Goal: Complete application form

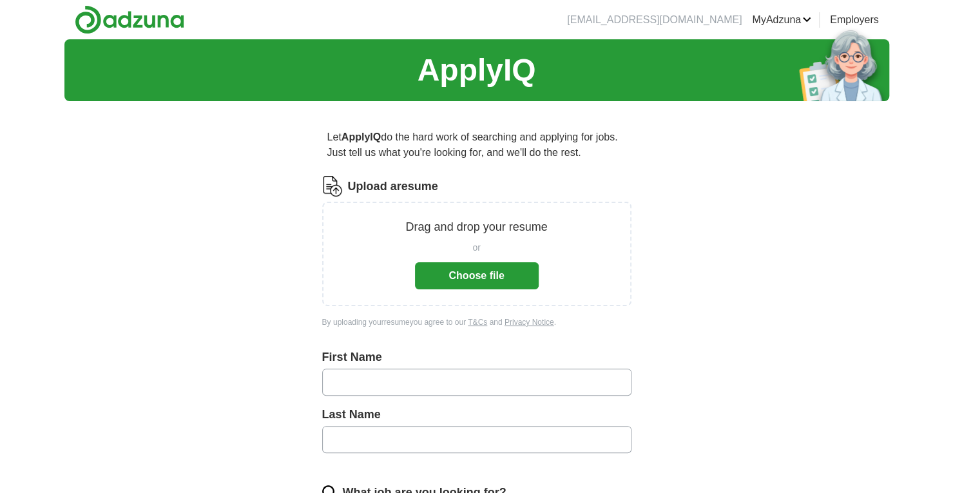
click at [474, 276] on button "Choose file" at bounding box center [477, 275] width 124 height 27
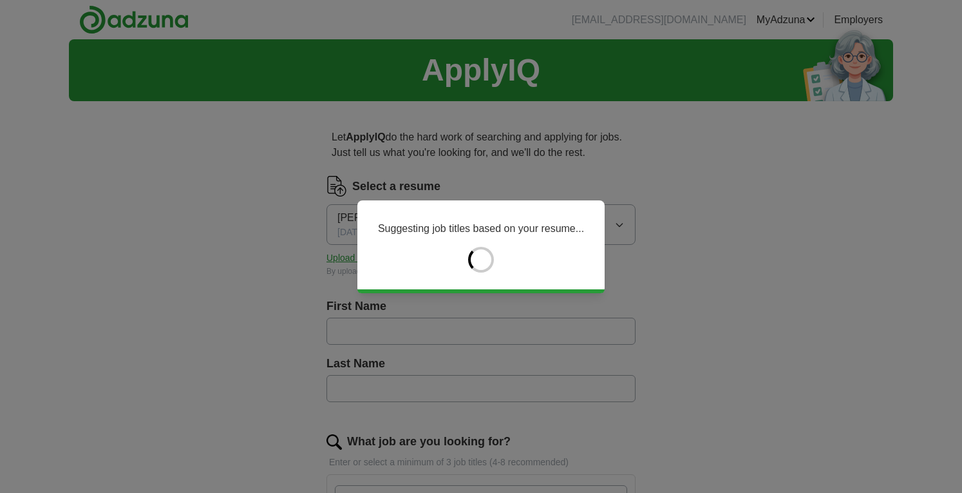
type input "********"
type input "*********"
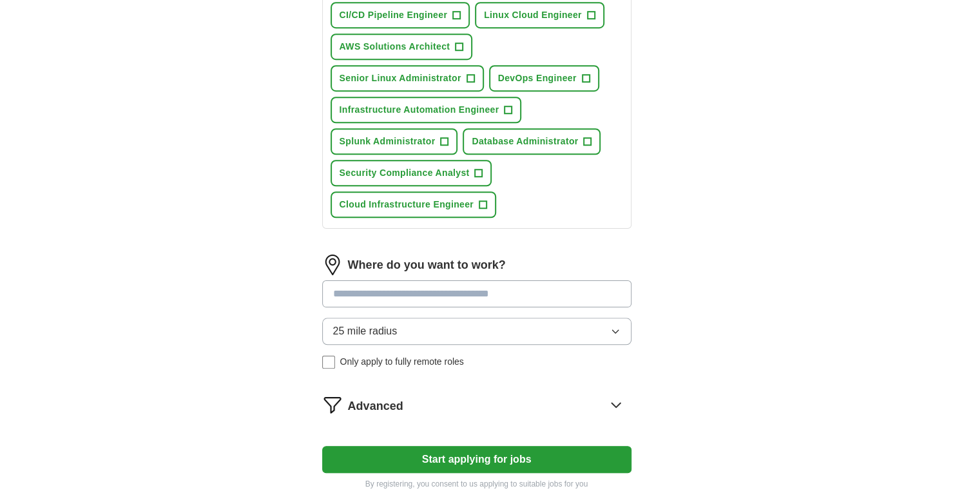
scroll to position [580, 0]
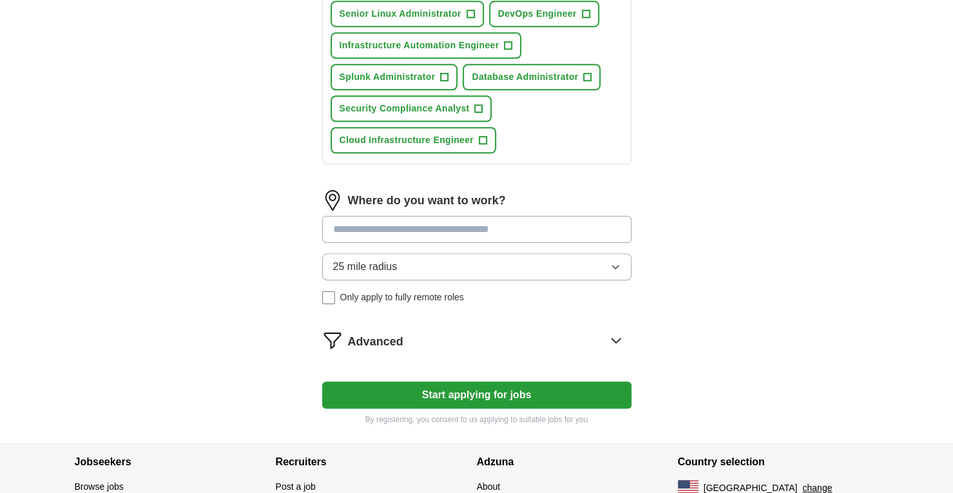
click at [607, 262] on button "25 mile radius" at bounding box center [476, 266] width 309 height 27
click at [482, 392] on button "Start applying for jobs" at bounding box center [476, 394] width 309 height 27
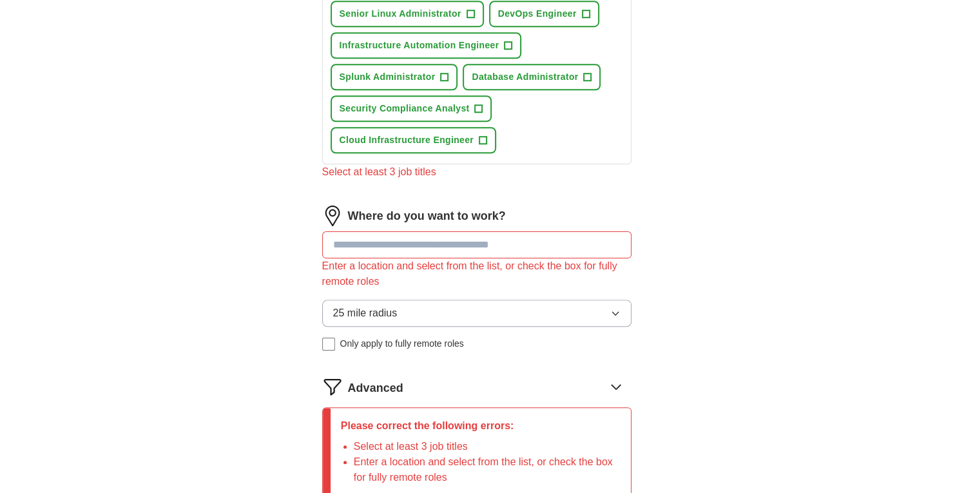
click at [437, 243] on input at bounding box center [476, 244] width 309 height 27
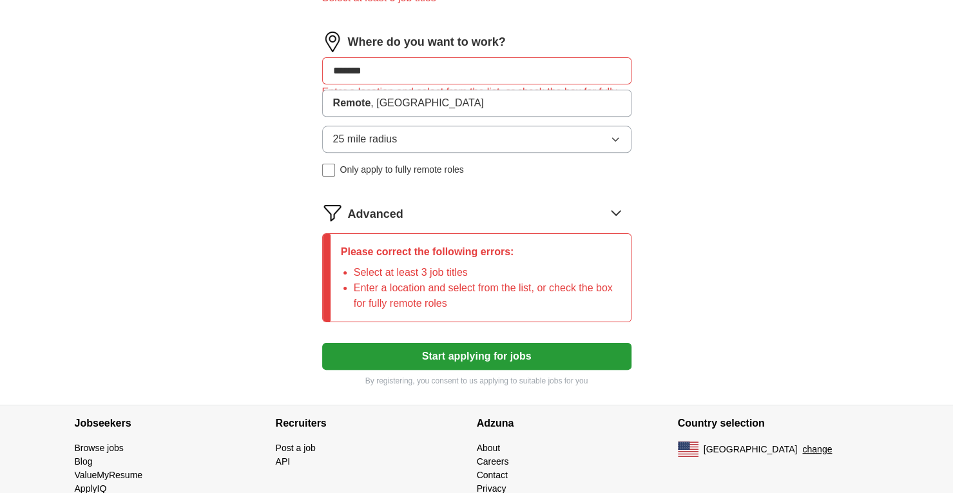
scroll to position [773, 0]
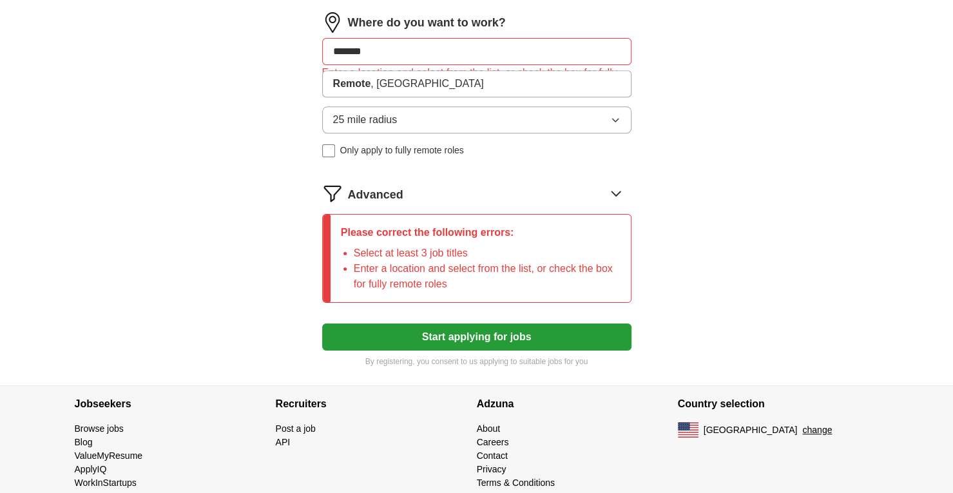
type input "******"
click at [464, 336] on button "Start applying for jobs" at bounding box center [476, 336] width 309 height 27
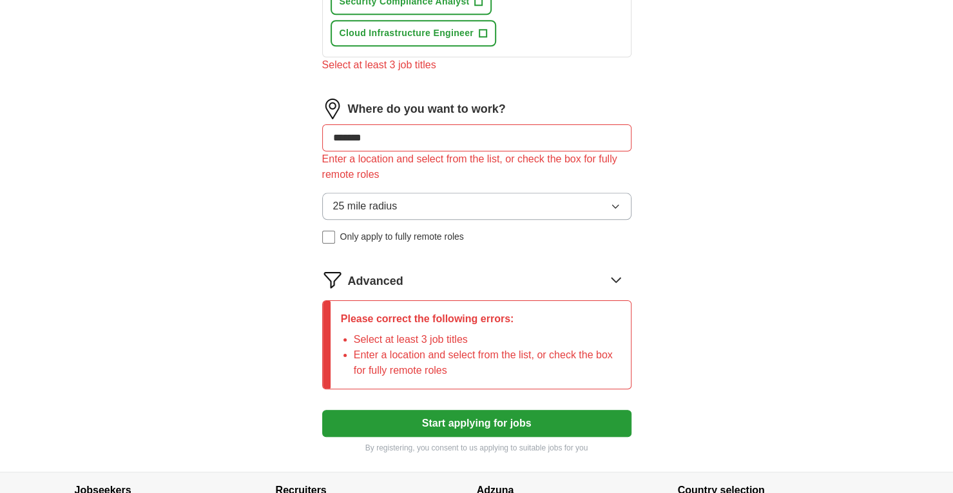
scroll to position [644, 0]
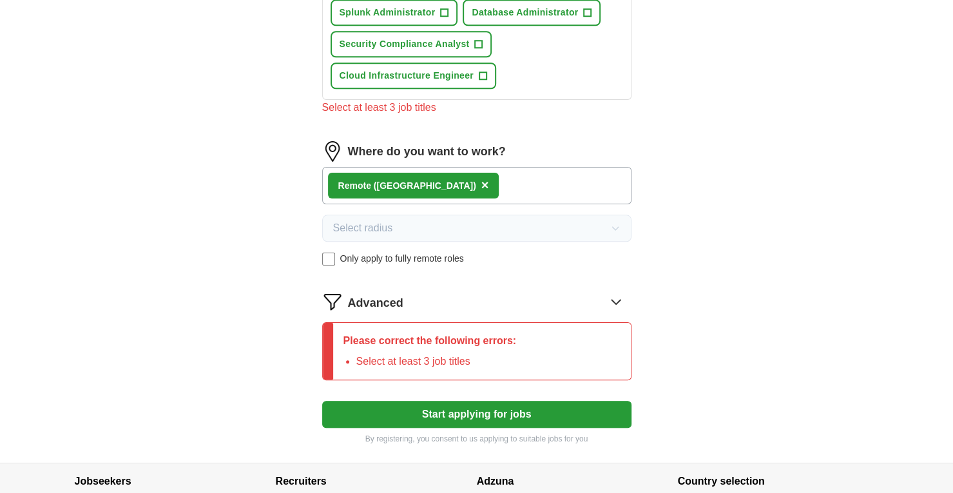
click at [488, 405] on button "Start applying for jobs" at bounding box center [476, 414] width 309 height 27
click at [490, 414] on button "Start applying for jobs" at bounding box center [476, 414] width 309 height 27
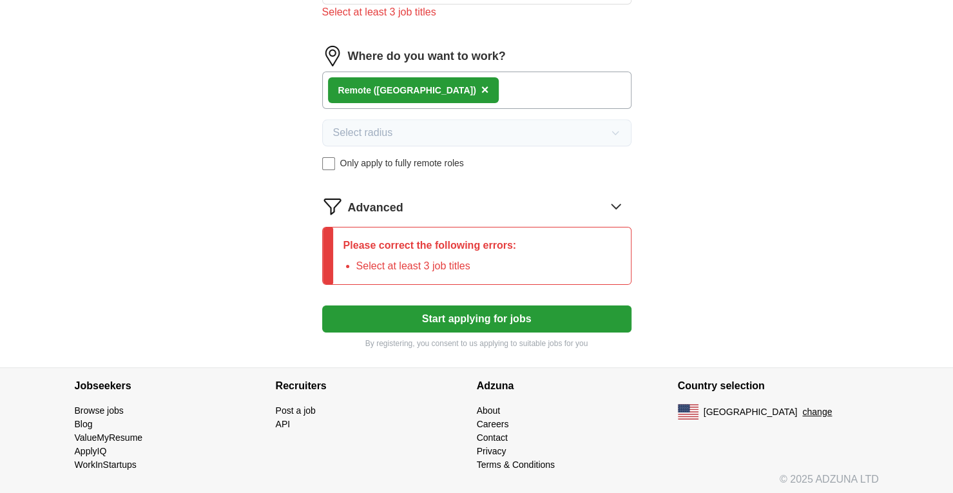
scroll to position [675, 0]
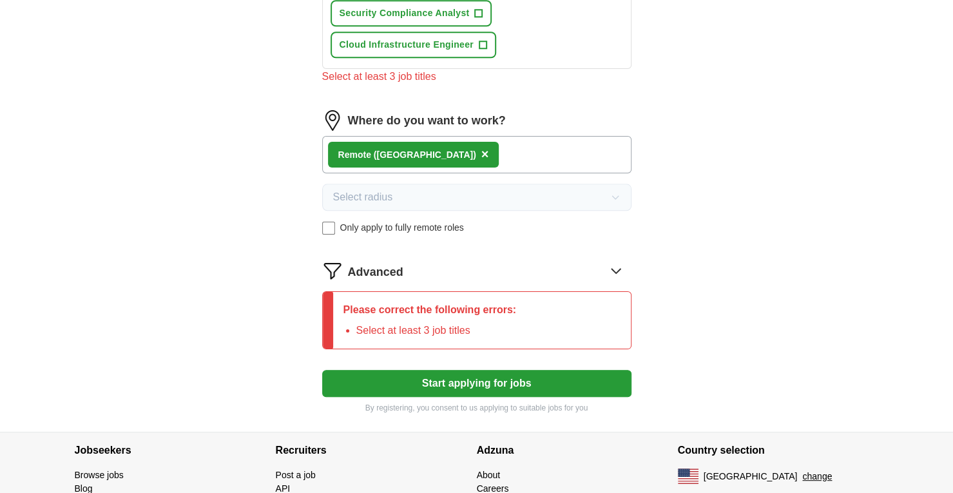
click at [477, 313] on p "Please correct the following errors:" at bounding box center [429, 309] width 173 height 15
click at [618, 267] on icon at bounding box center [615, 270] width 21 height 21
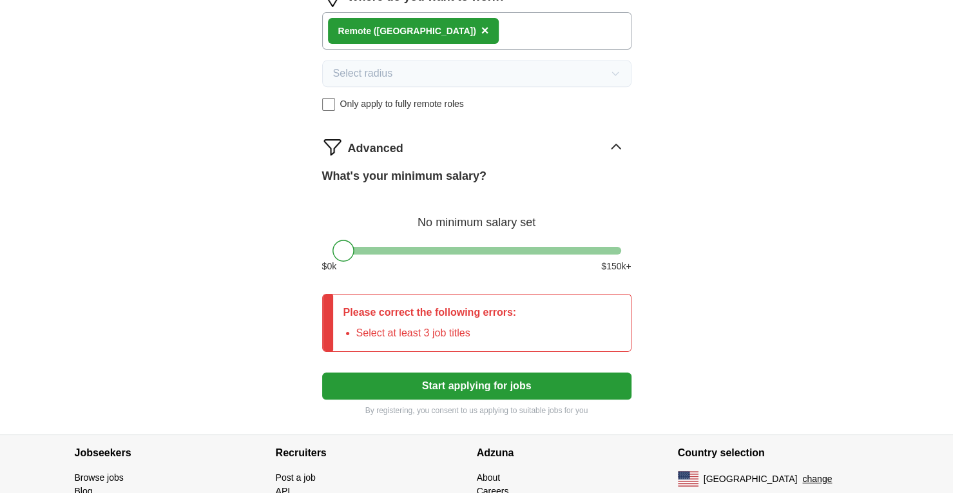
scroll to position [804, 0]
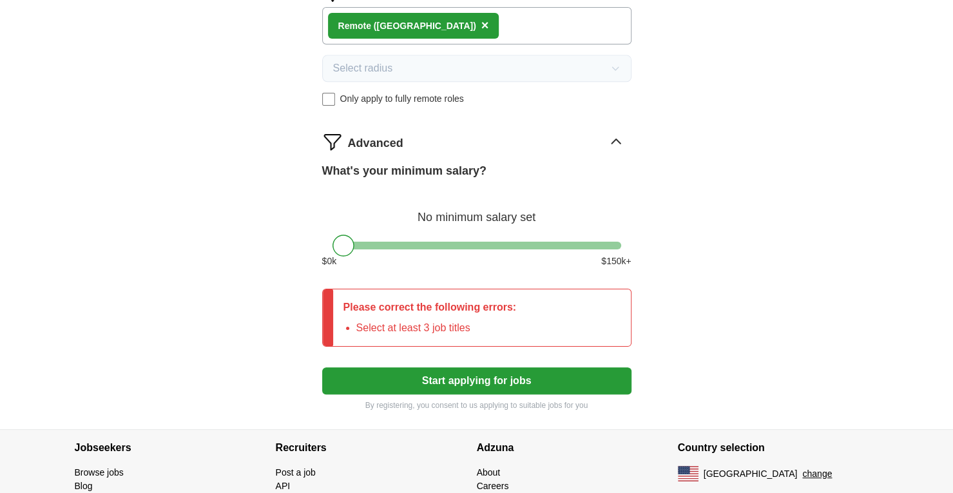
click at [491, 325] on li "Select at least 3 job titles" at bounding box center [436, 327] width 160 height 15
click at [479, 377] on button "Start applying for jobs" at bounding box center [476, 380] width 309 height 27
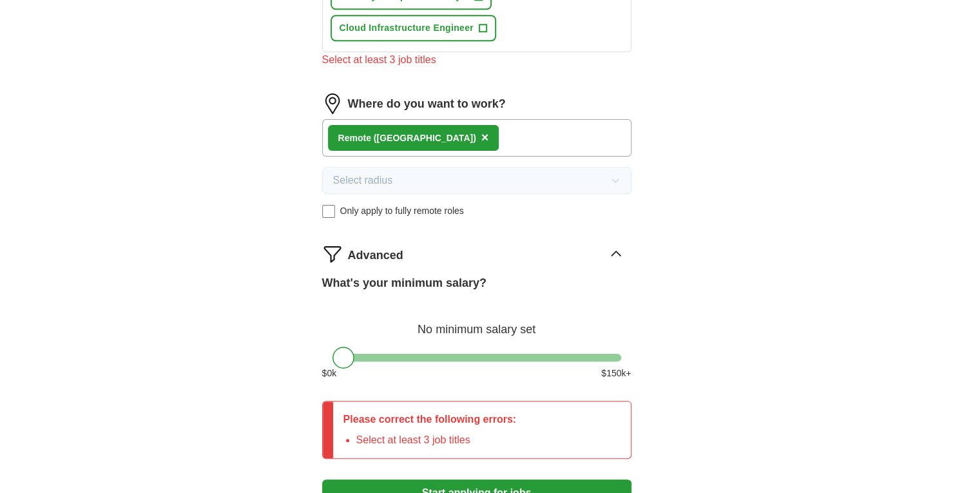
scroll to position [611, 0]
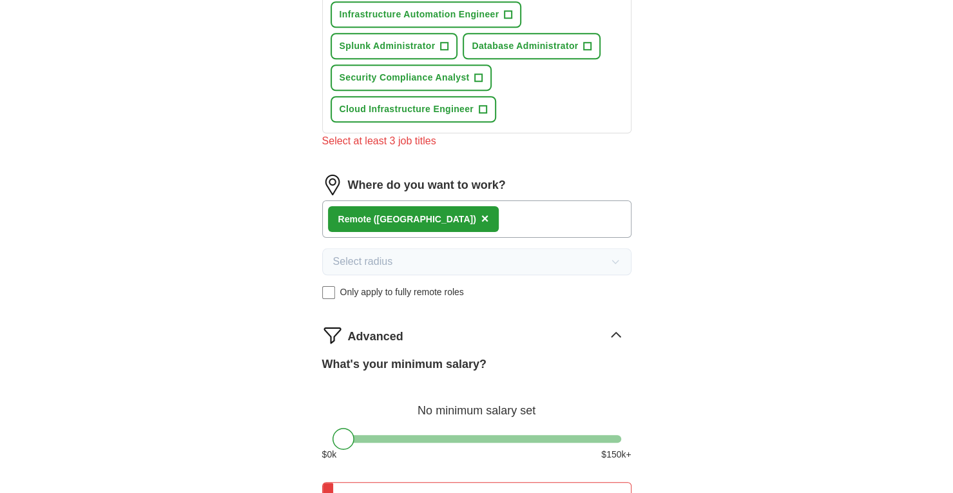
click at [491, 207] on div "Remote ([GEOGRAPHIC_DATA]) ×" at bounding box center [476, 218] width 309 height 37
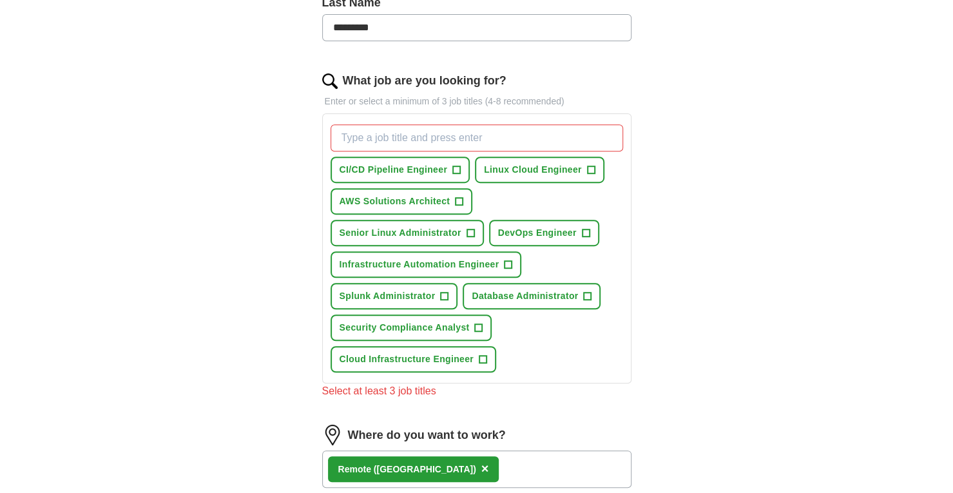
scroll to position [353, 0]
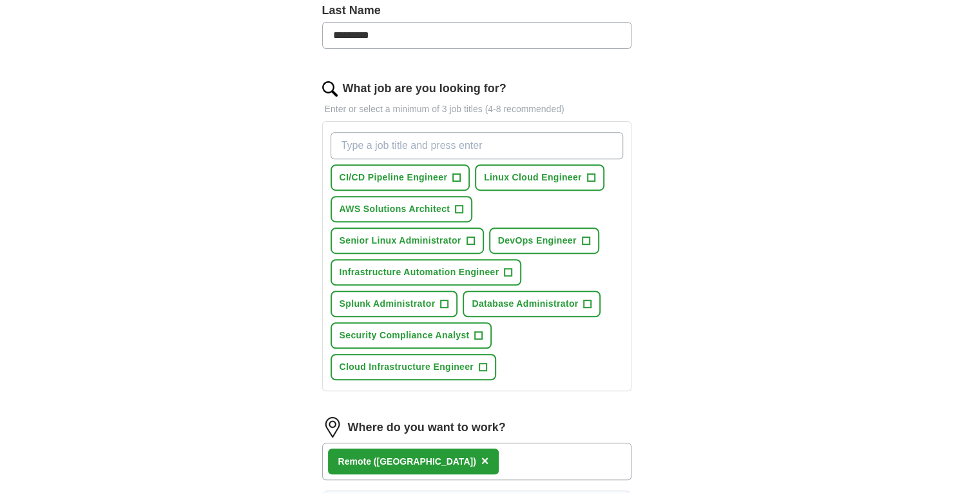
click at [485, 144] on input "What job are you looking for?" at bounding box center [476, 145] width 292 height 27
type input "l"
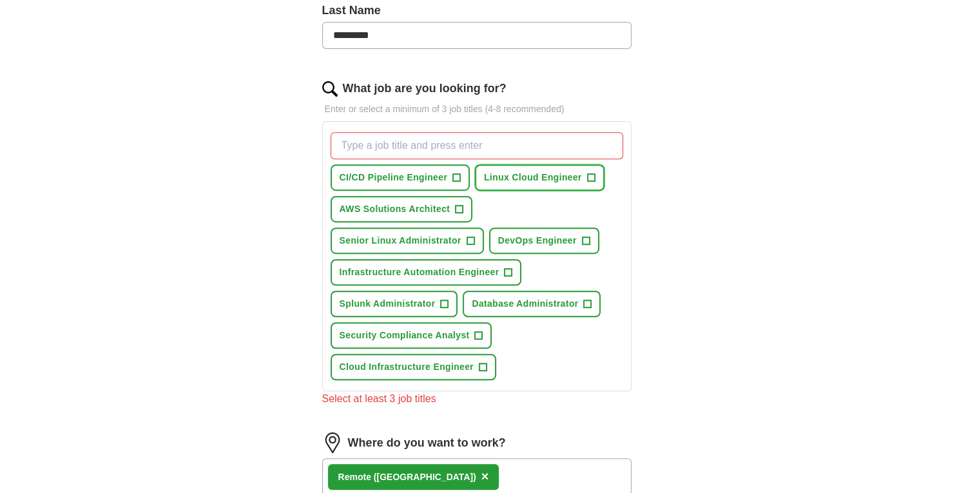
click at [595, 175] on button "Linux Cloud Engineer +" at bounding box center [539, 177] width 129 height 26
click at [571, 237] on span "DevOps Engineer" at bounding box center [537, 241] width 79 height 14
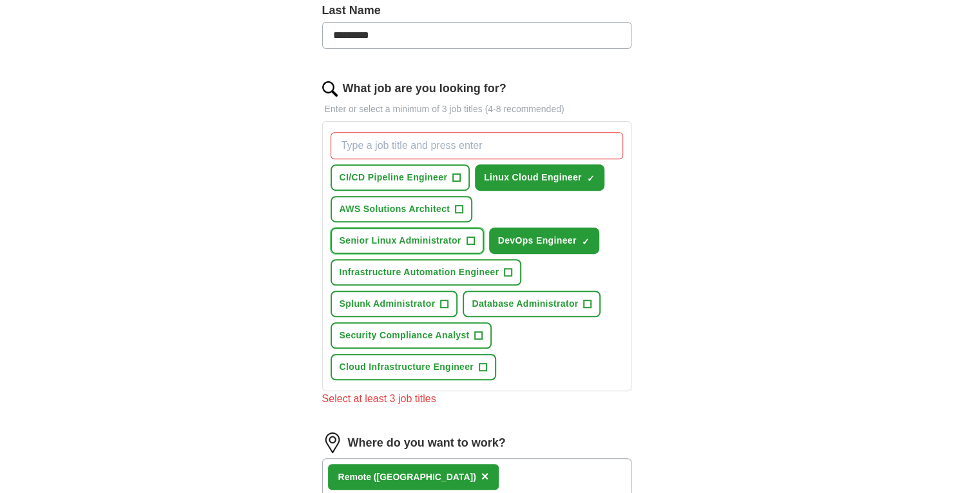
click at [401, 238] on span "Senior Linux Administrator" at bounding box center [400, 241] width 122 height 14
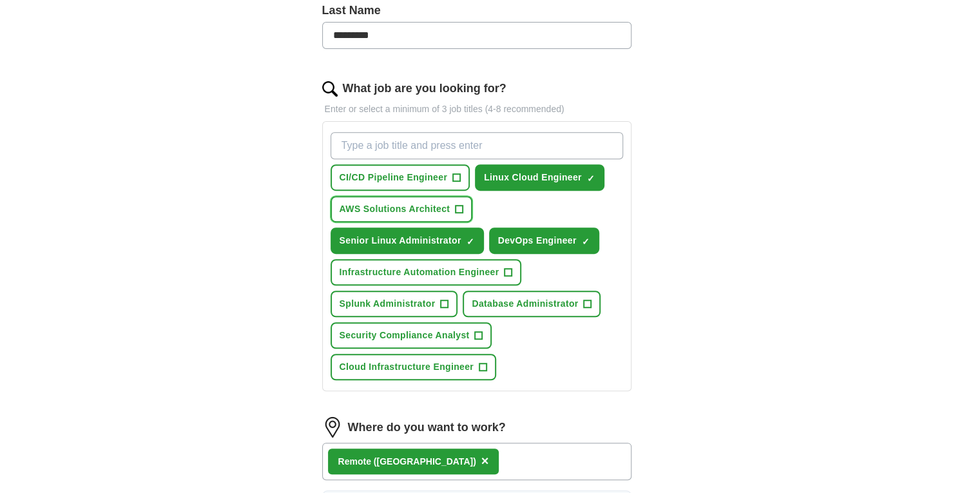
click at [405, 198] on button "AWS Solutions Architect +" at bounding box center [401, 209] width 142 height 26
click at [406, 207] on span "AWS Solutions Architect" at bounding box center [394, 209] width 111 height 14
click at [529, 304] on span "Database Administrator" at bounding box center [524, 304] width 106 height 14
click at [390, 368] on span "Cloud Infrastructure Engineer" at bounding box center [406, 367] width 135 height 14
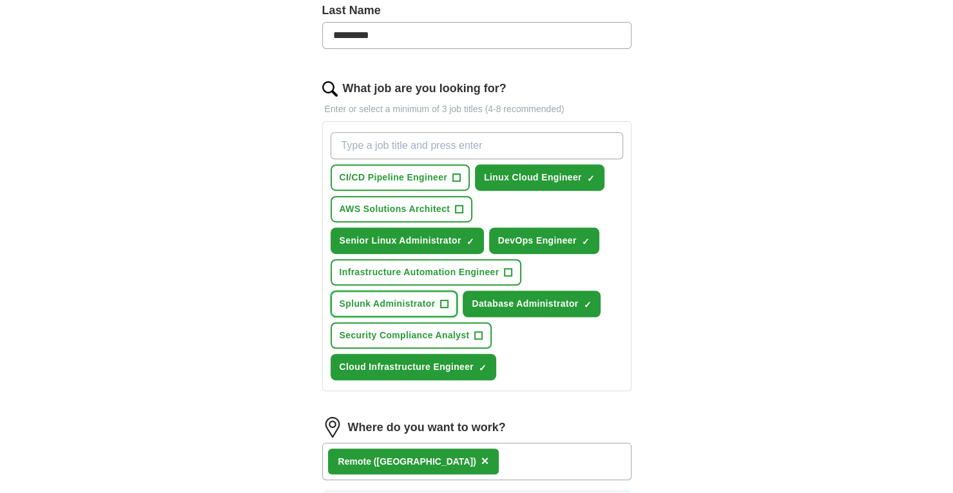
click at [381, 300] on span "Splunk Administrator" at bounding box center [387, 304] width 96 height 14
click at [403, 273] on span "Infrastructure Automation Engineer" at bounding box center [419, 272] width 160 height 14
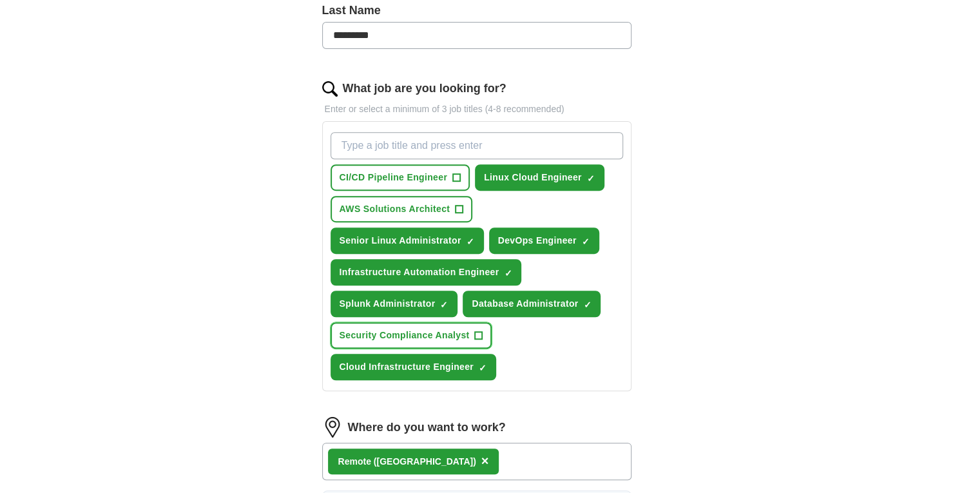
click at [391, 334] on span "Security Compliance Analyst" at bounding box center [404, 335] width 130 height 14
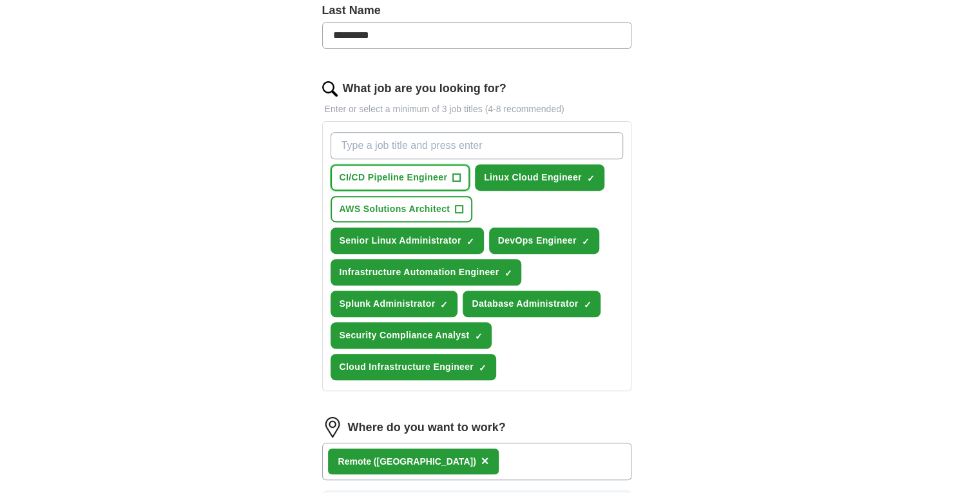
click at [389, 171] on span "CI/CD Pipeline Engineer" at bounding box center [393, 178] width 108 height 14
click at [394, 198] on button "AWS Solutions Architect +" at bounding box center [401, 209] width 142 height 26
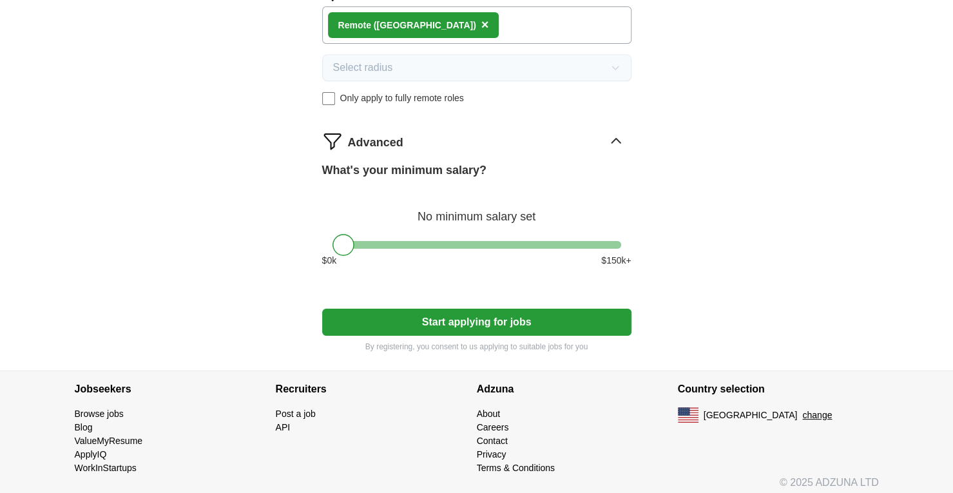
scroll to position [793, 0]
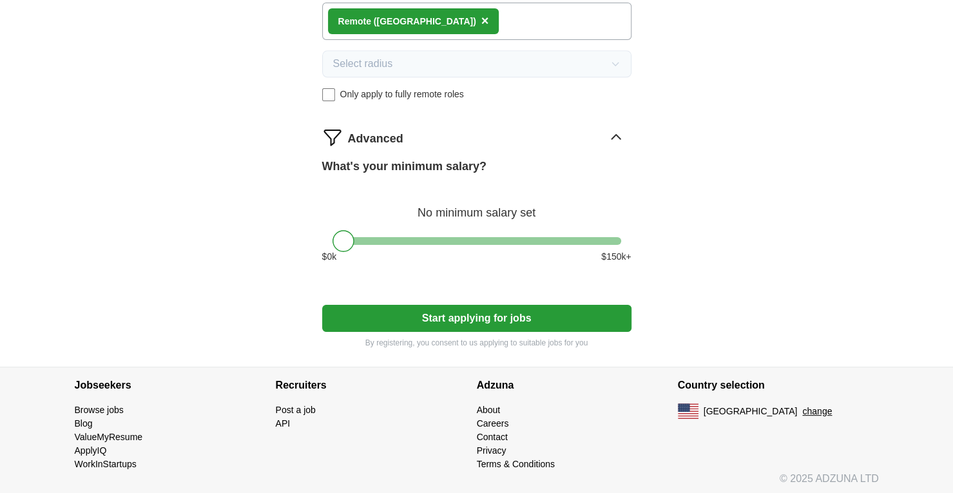
click at [479, 315] on button "Start applying for jobs" at bounding box center [476, 318] width 309 height 27
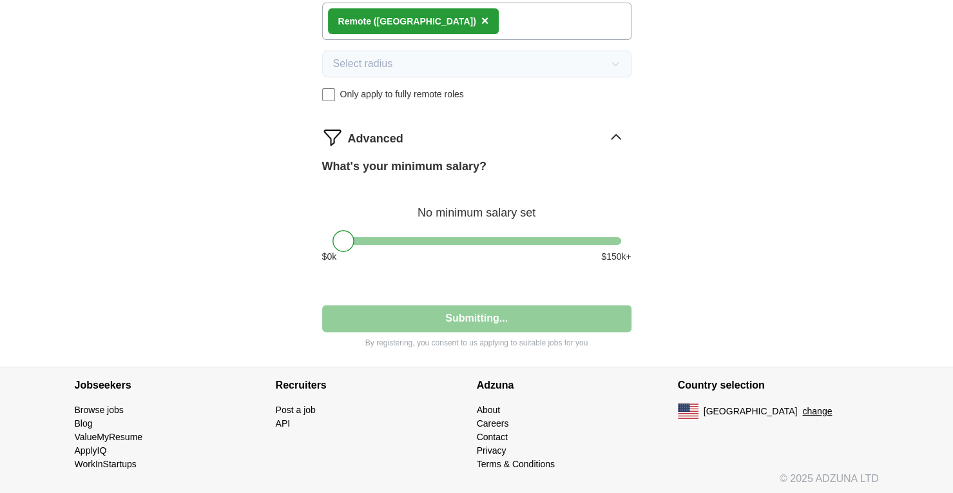
select select "**"
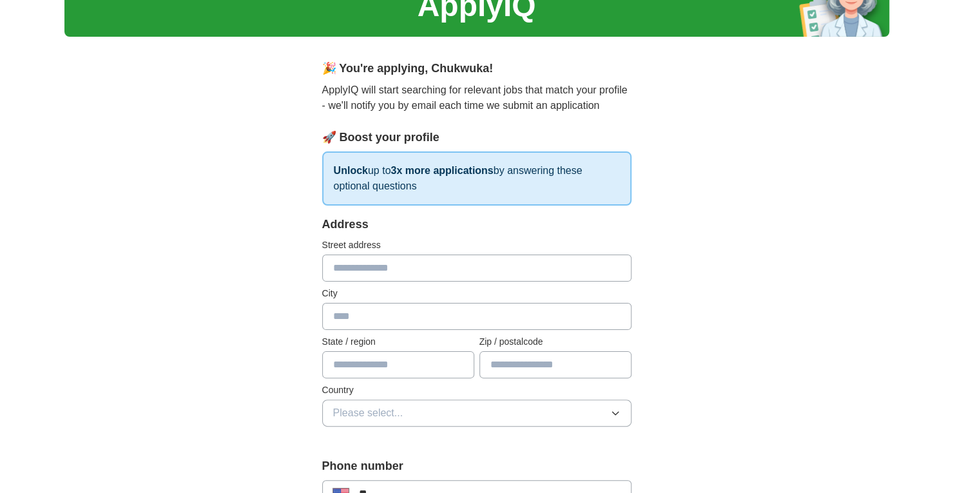
scroll to position [0, 0]
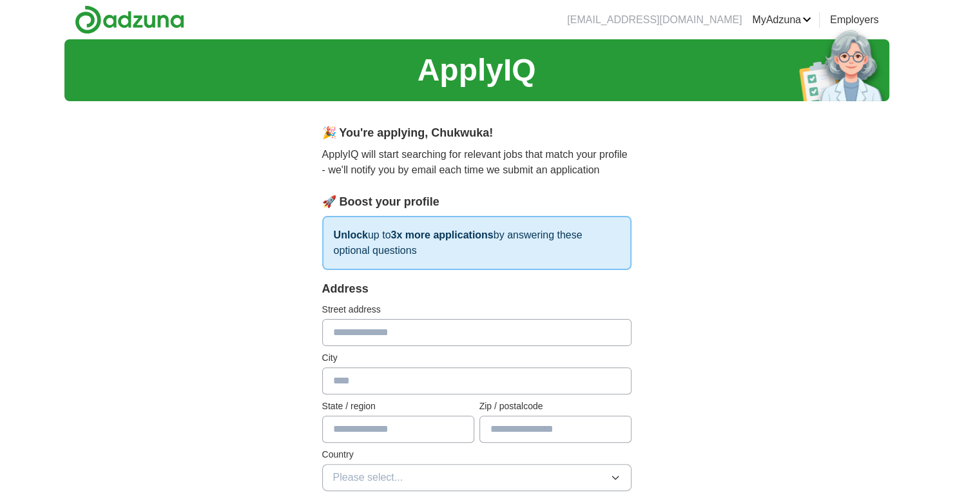
click at [405, 330] on input "text" at bounding box center [476, 332] width 309 height 27
type input "**********"
type input "**"
type input "*****"
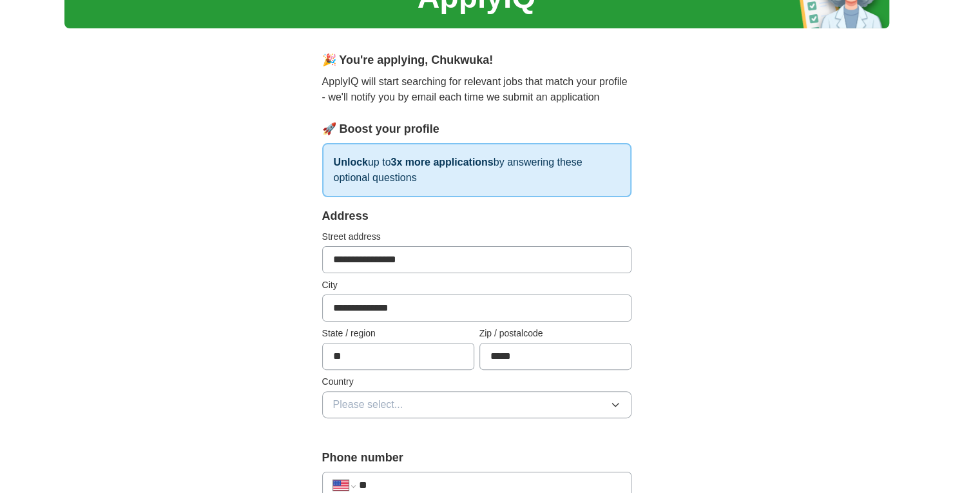
scroll to position [193, 0]
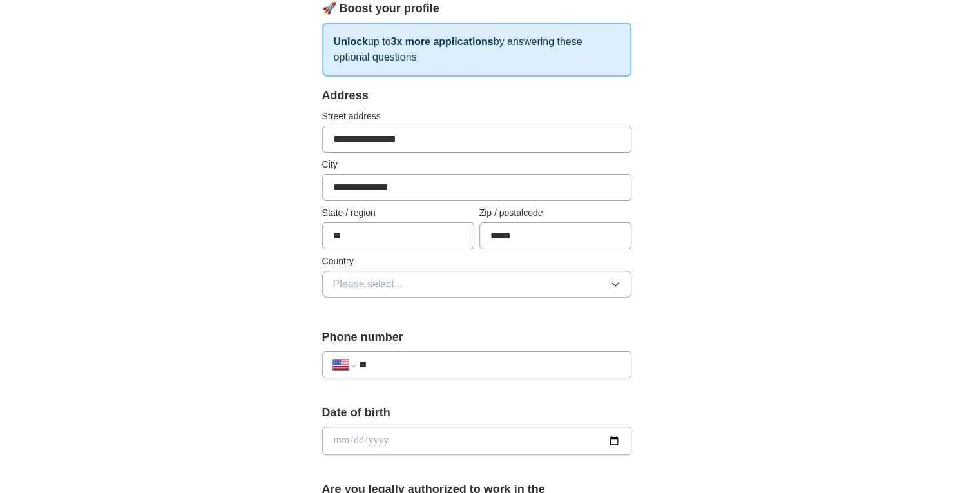
click at [611, 287] on icon "button" at bounding box center [615, 284] width 10 height 10
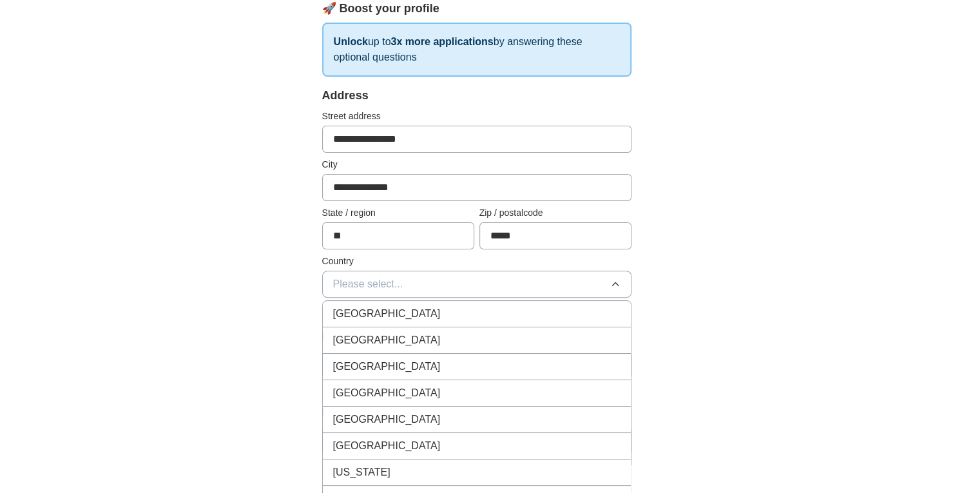
click at [444, 332] on div "[GEOGRAPHIC_DATA]" at bounding box center [476, 339] width 287 height 15
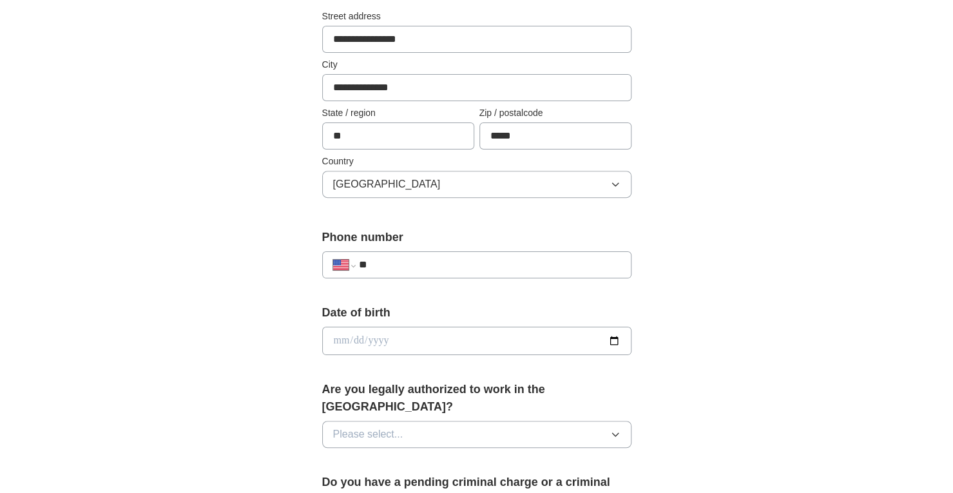
scroll to position [322, 0]
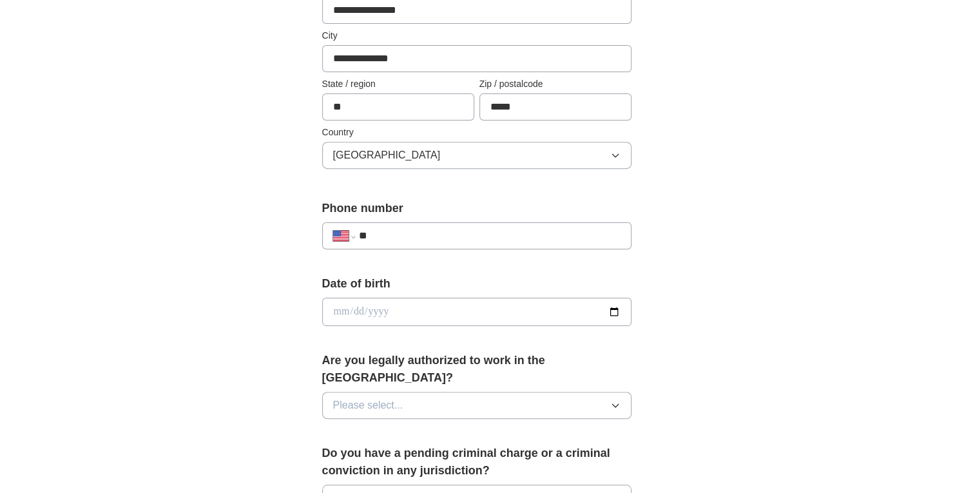
click at [421, 236] on input "**" at bounding box center [489, 235] width 262 height 15
type input "**********"
click at [493, 318] on input "date" at bounding box center [476, 312] width 309 height 28
click at [614, 312] on input "date" at bounding box center [476, 312] width 309 height 28
click at [698, 255] on div "**********" at bounding box center [476, 303] width 824 height 1173
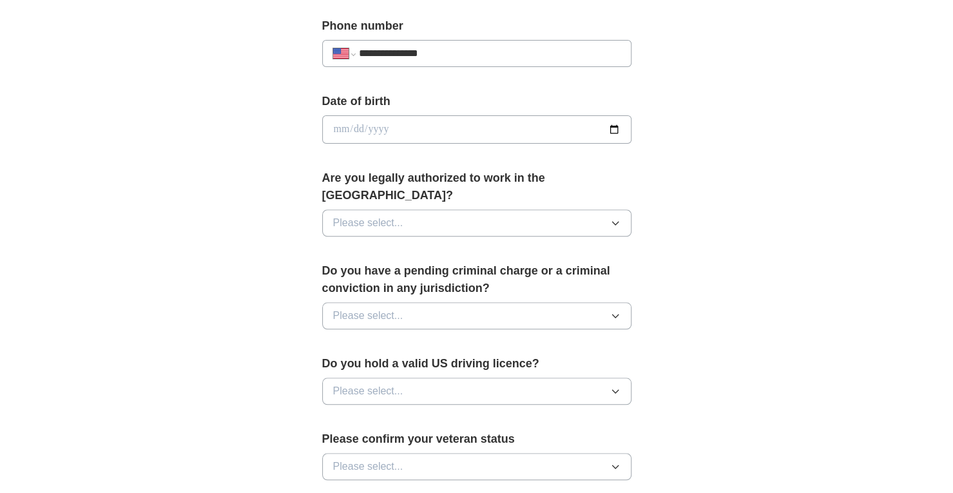
scroll to position [440, 0]
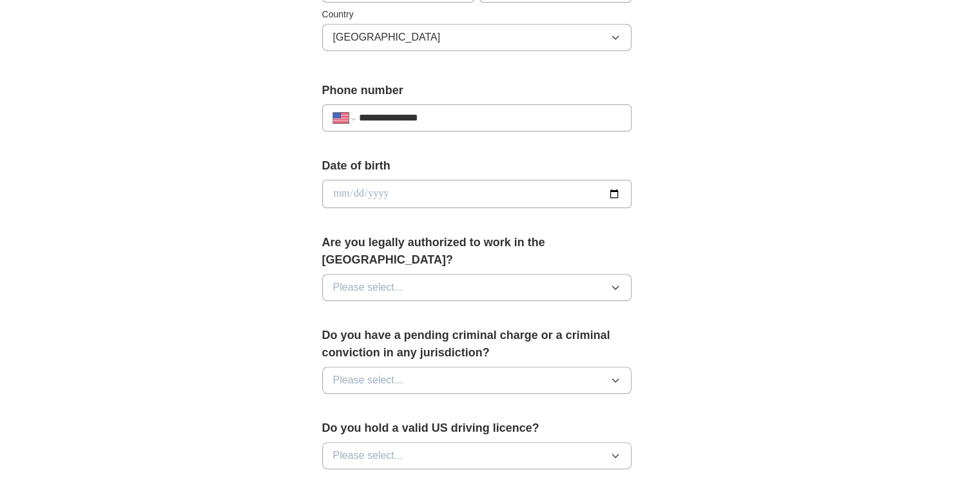
click at [615, 286] on icon "button" at bounding box center [615, 287] width 6 height 3
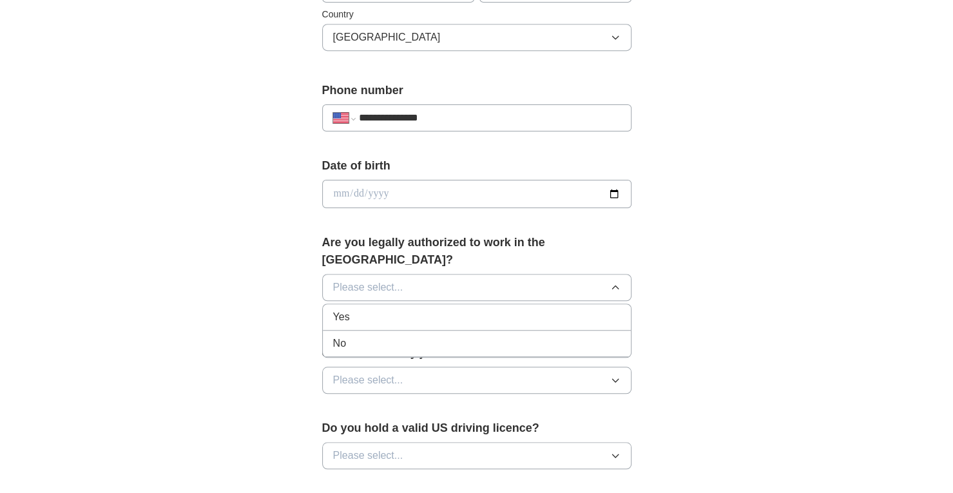
click at [441, 305] on li "Yes" at bounding box center [477, 317] width 308 height 26
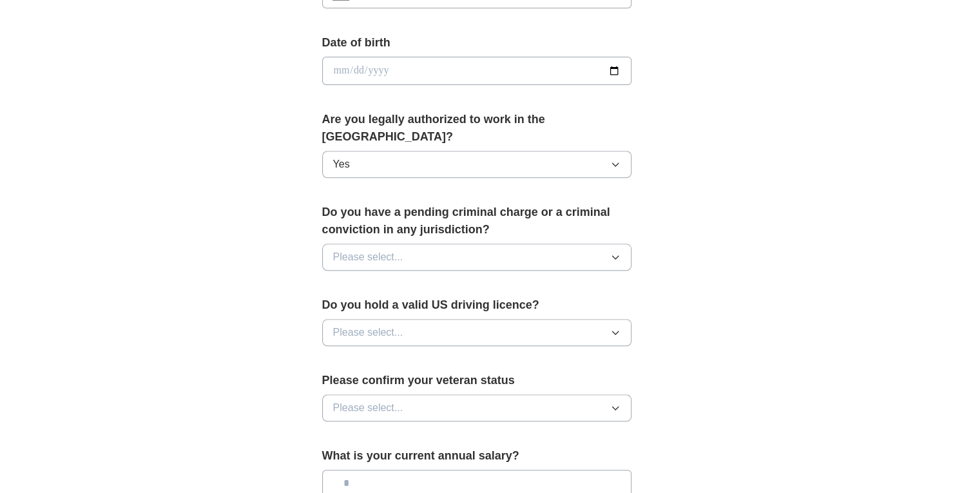
scroll to position [569, 0]
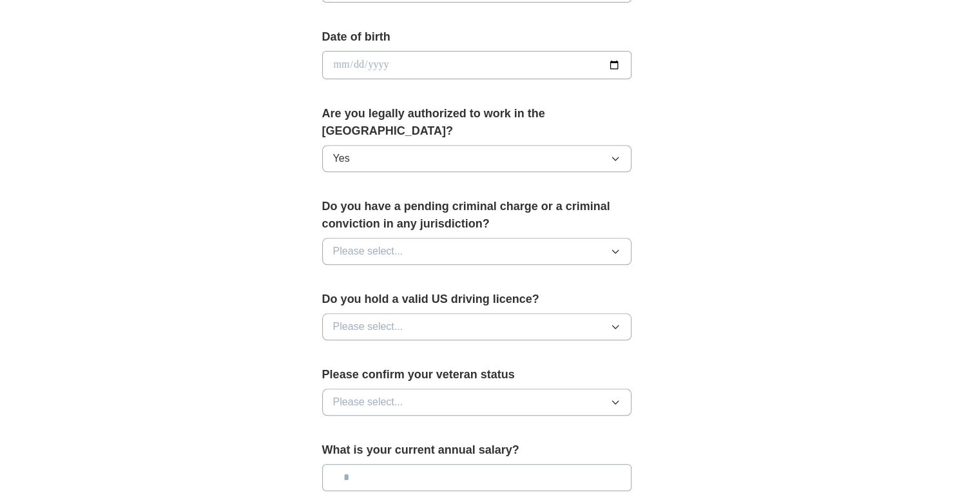
click at [614, 238] on button "Please select..." at bounding box center [476, 251] width 309 height 27
click at [472, 295] on li "No" at bounding box center [477, 307] width 308 height 26
click at [609, 313] on button "Please select..." at bounding box center [476, 326] width 309 height 27
click at [452, 348] on div "Yes" at bounding box center [476, 355] width 287 height 15
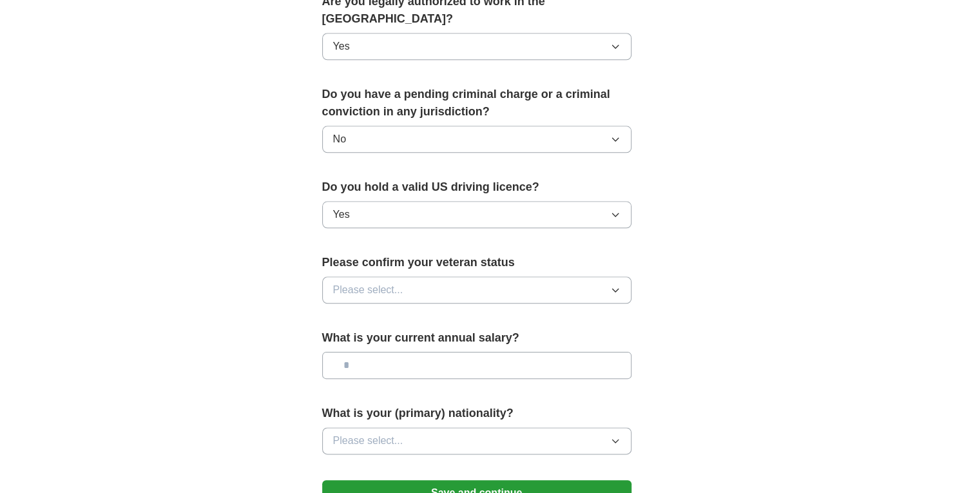
scroll to position [698, 0]
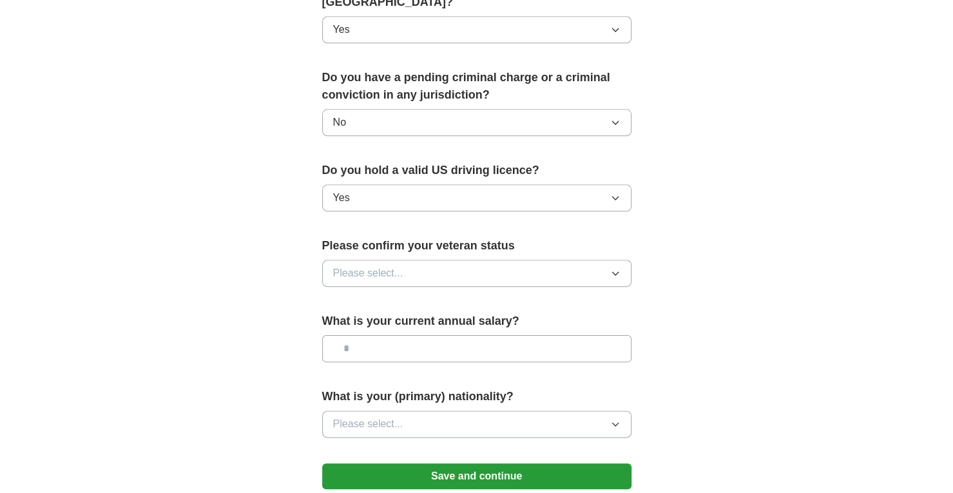
click at [604, 260] on button "Please select..." at bounding box center [476, 273] width 309 height 27
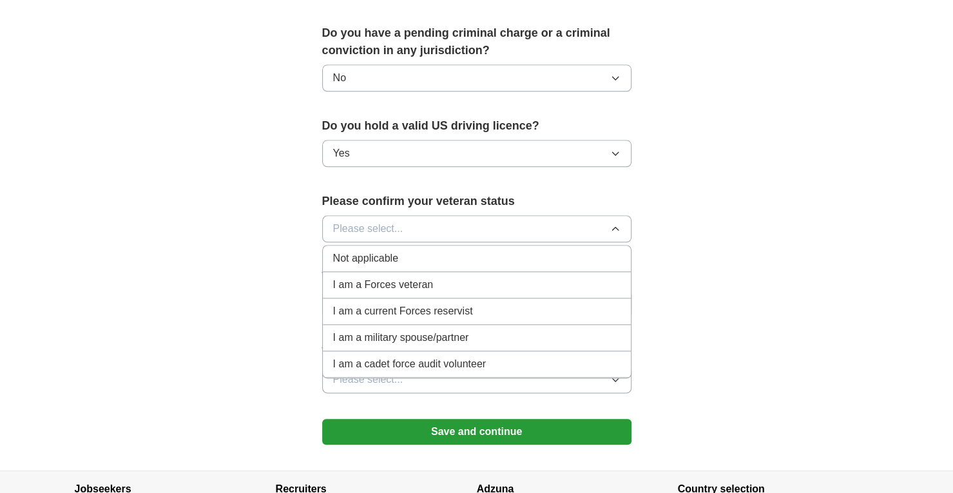
scroll to position [762, 0]
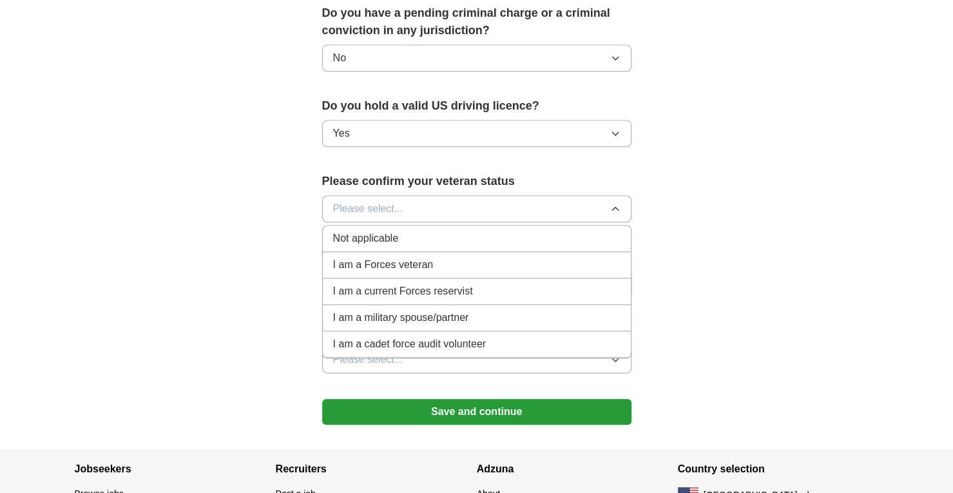
click at [411, 231] on div "Not applicable" at bounding box center [476, 238] width 287 height 15
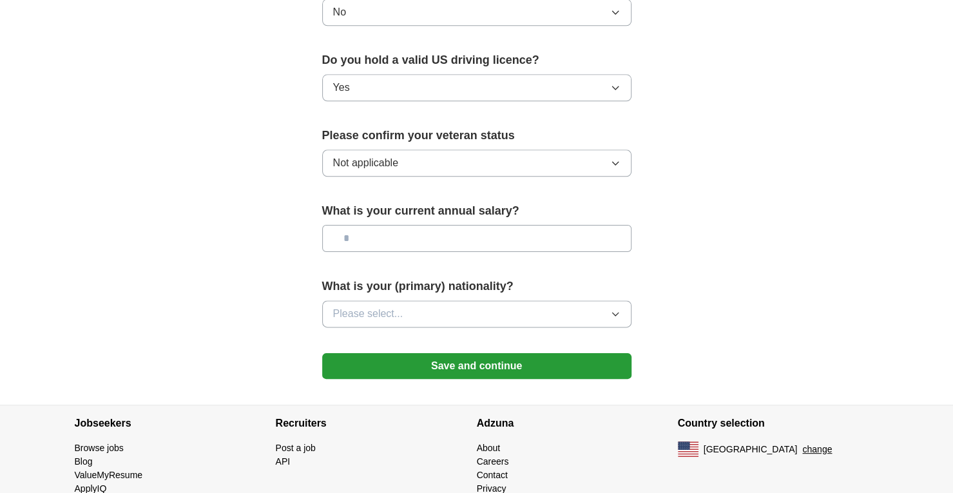
scroll to position [826, 0]
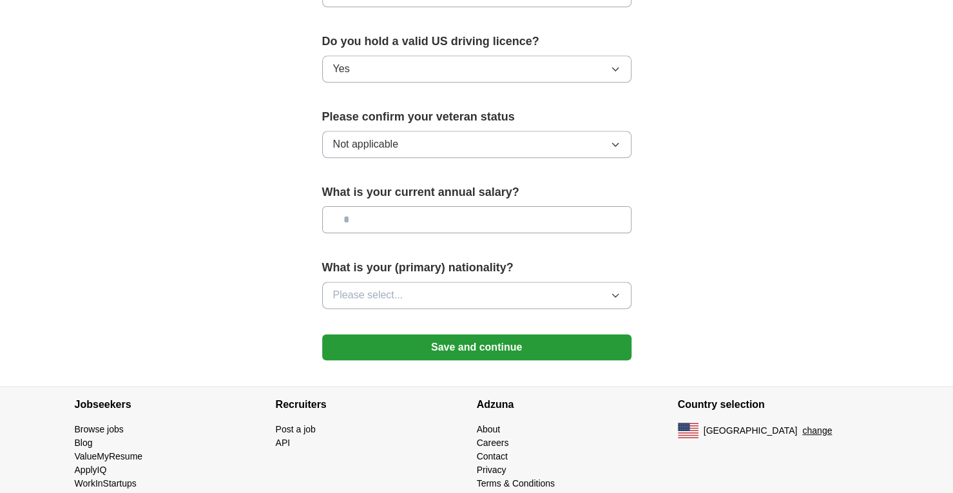
click at [424, 208] on input "text" at bounding box center [476, 219] width 309 height 27
type input "********"
click at [616, 290] on icon "button" at bounding box center [615, 295] width 10 height 10
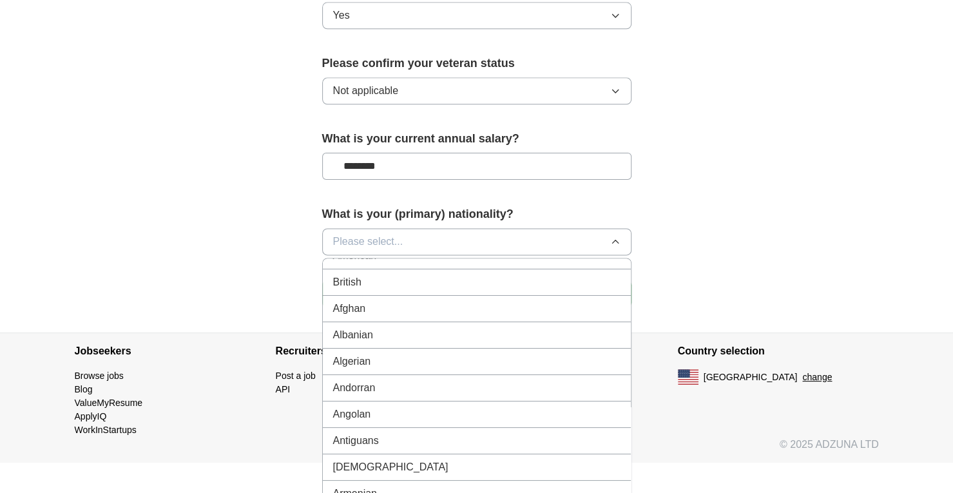
scroll to position [0, 0]
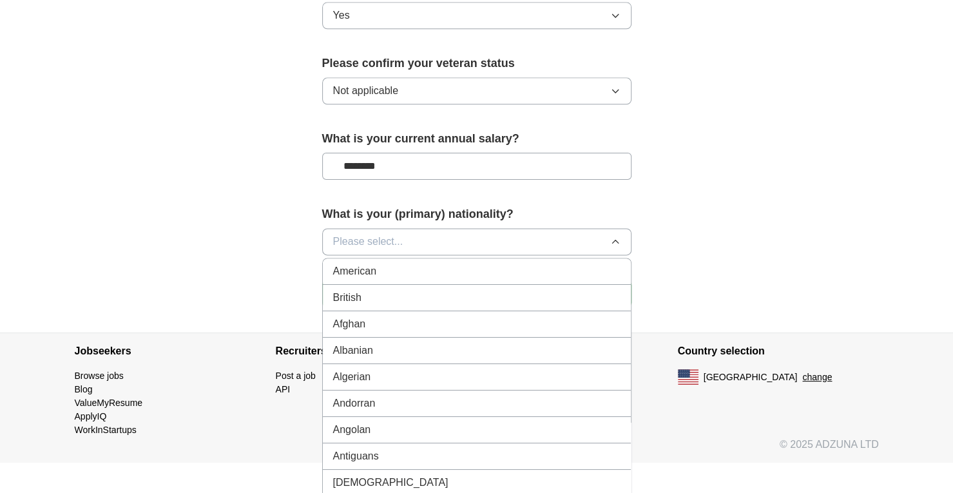
click at [417, 263] on div "American" at bounding box center [476, 270] width 287 height 15
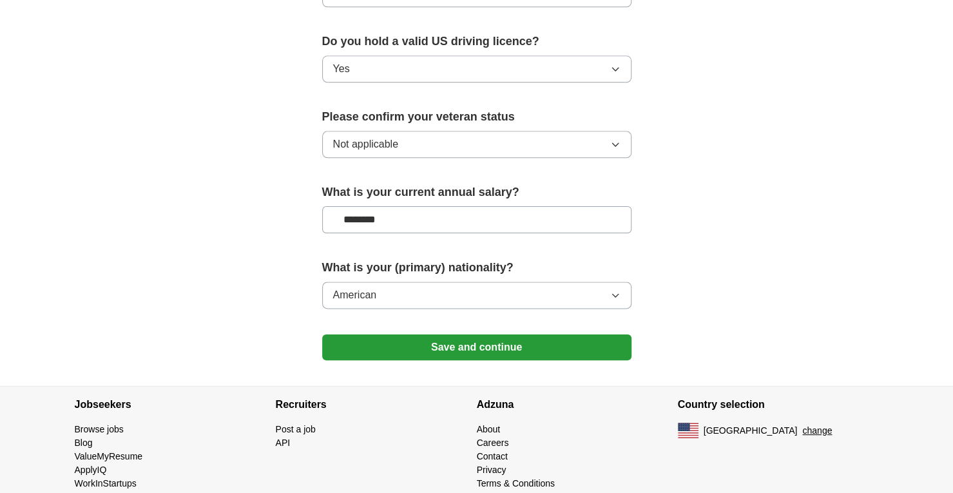
click at [475, 334] on button "Save and continue" at bounding box center [476, 347] width 309 height 26
